Goal: Book appointment/travel/reservation

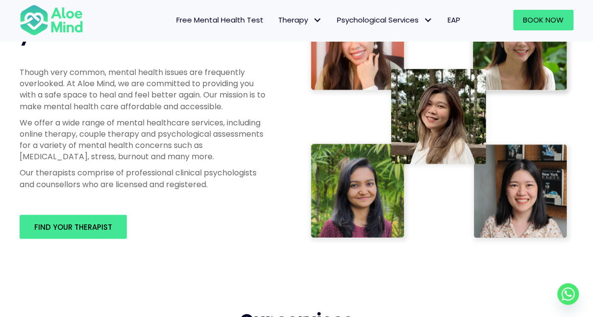
scroll to position [481, 0]
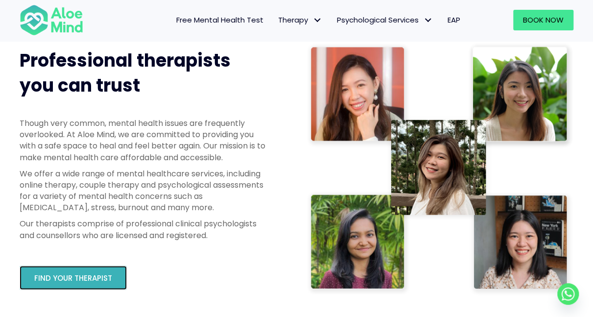
click at [80, 280] on span "Find your therapist" at bounding box center [73, 278] width 78 height 10
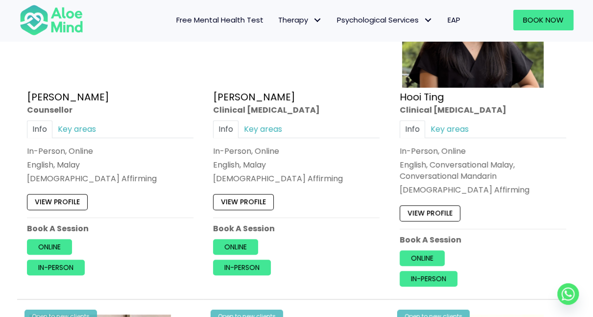
scroll to position [1720, 0]
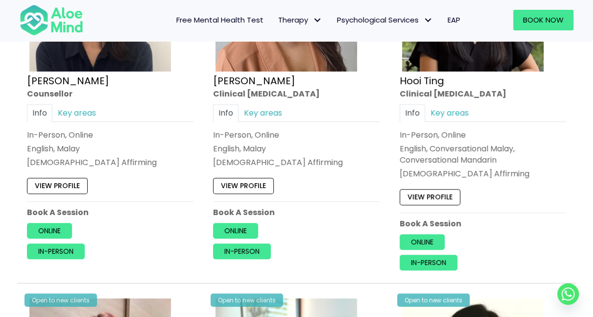
drag, startPoint x: 189, startPoint y: 188, endPoint x: 176, endPoint y: 172, distance: 19.8
click at [176, 173] on div "View profile" at bounding box center [110, 183] width 167 height 21
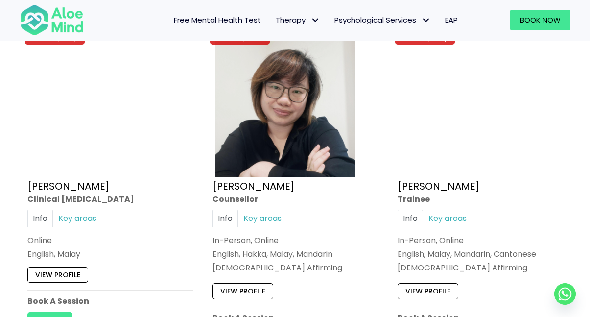
scroll to position [4118, 0]
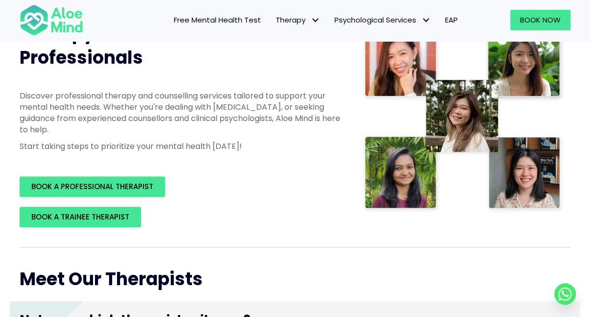
scroll to position [0, 0]
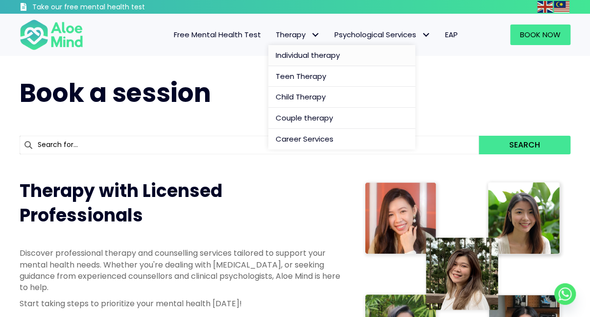
click at [287, 52] on span "Individual therapy" at bounding box center [308, 55] width 64 height 10
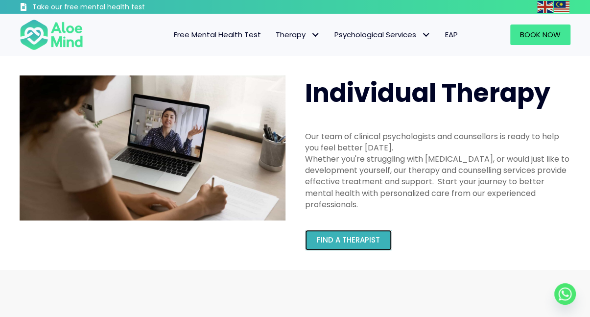
click at [340, 246] on link "Find a therapist" at bounding box center [348, 240] width 87 height 21
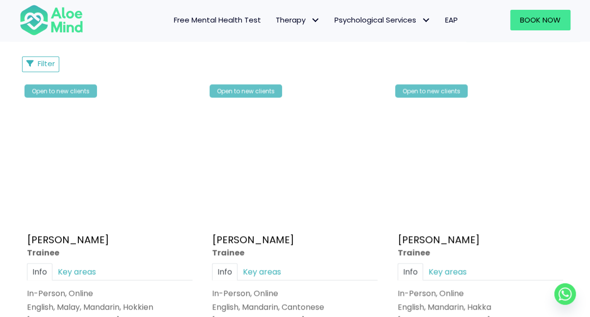
scroll to position [484, 0]
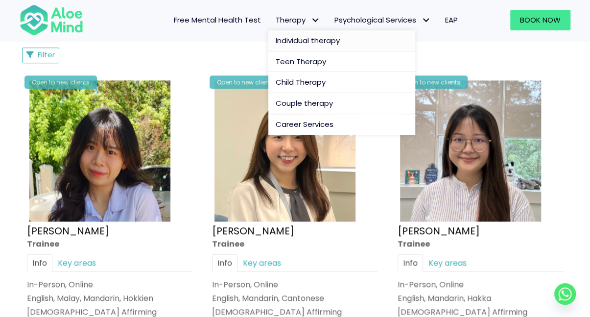
click at [284, 43] on span "Individual therapy" at bounding box center [308, 40] width 64 height 10
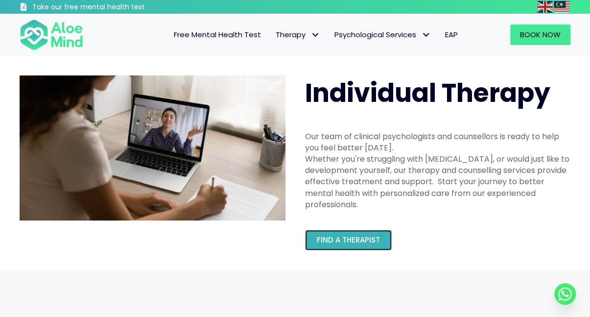
click at [343, 246] on link "Find a therapist" at bounding box center [348, 240] width 87 height 21
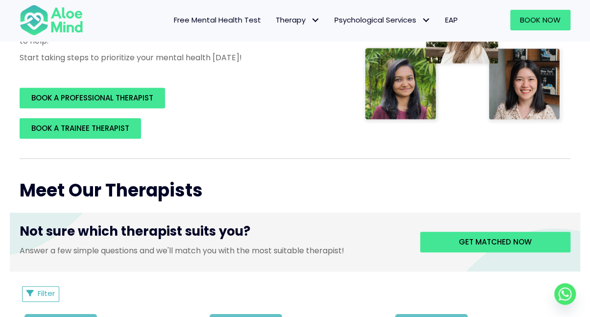
scroll to position [245, 0]
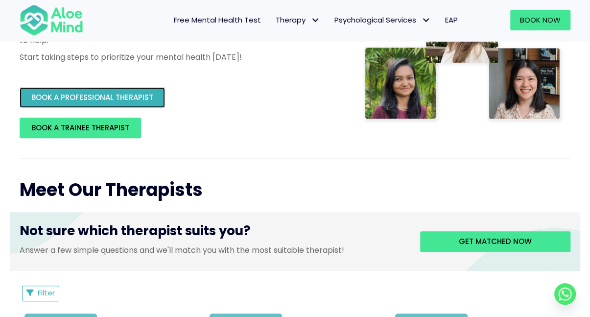
click at [152, 96] on span "BOOK A PROFESSIONAL THERAPIST" at bounding box center [92, 97] width 122 height 10
